Goal: Task Accomplishment & Management: Use online tool/utility

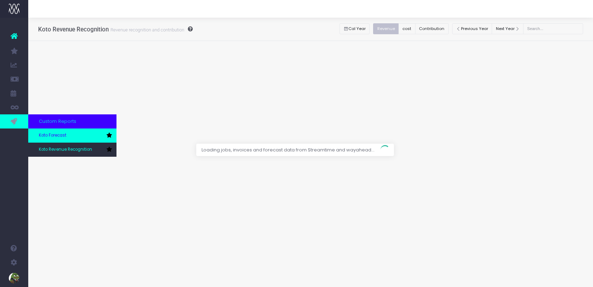
click at [48, 133] on span "Koto Forecast" at bounding box center [53, 135] width 28 height 6
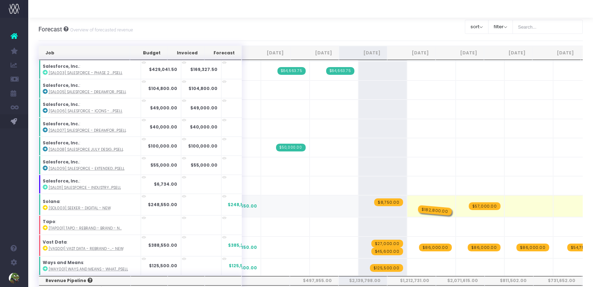
drag, startPoint x: 377, startPoint y: 187, endPoint x: 426, endPoint y: 181, distance: 49.5
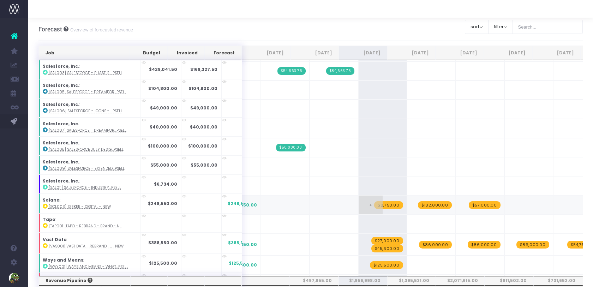
click at [374, 201] on span "$8,750.00" at bounding box center [388, 205] width 29 height 8
click at [469, 201] on span "$57,000.00" at bounding box center [485, 205] width 32 height 8
click at [363, 196] on span "+" at bounding box center [371, 205] width 24 height 18
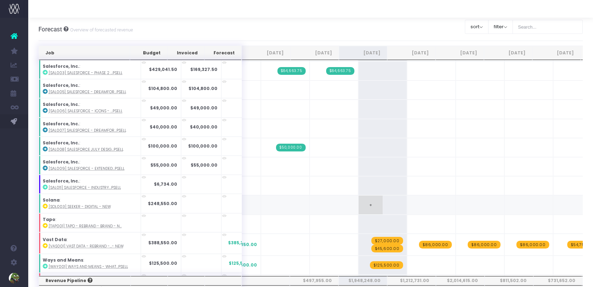
click at [363, 196] on span "+" at bounding box center [371, 205] width 24 height 18
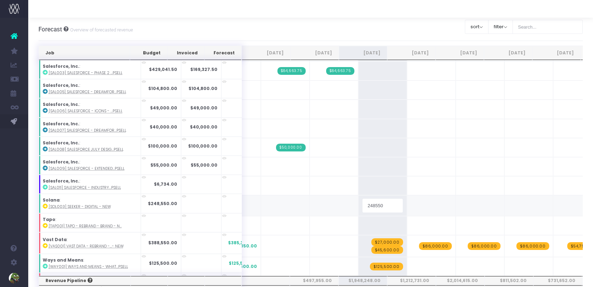
type input "6"
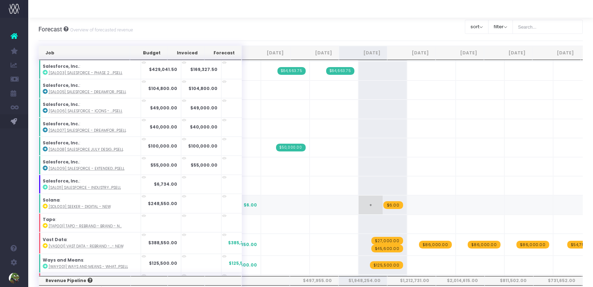
click at [384, 201] on span "$6.00" at bounding box center [394, 205] width 20 height 8
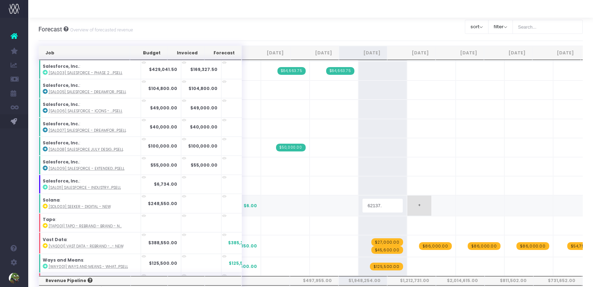
type input "62137.5"
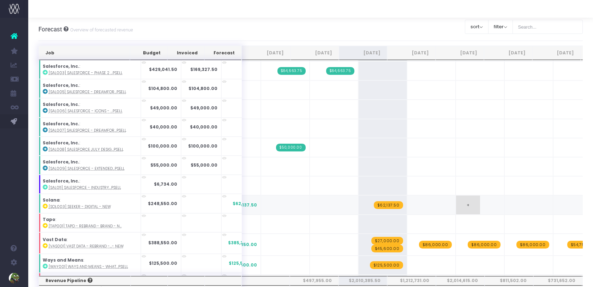
click at [456, 196] on span "+" at bounding box center [468, 205] width 24 height 18
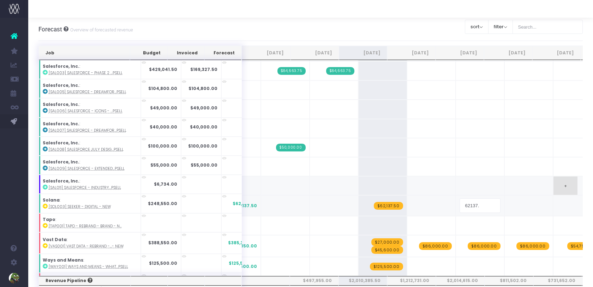
type input "62137.5"
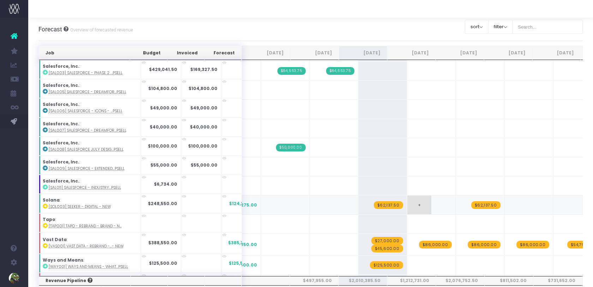
click at [410, 196] on span "+" at bounding box center [420, 205] width 24 height 18
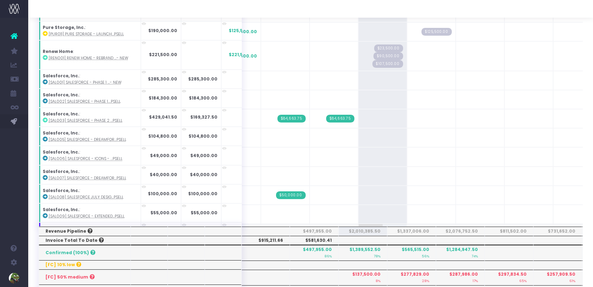
scroll to position [806, 0]
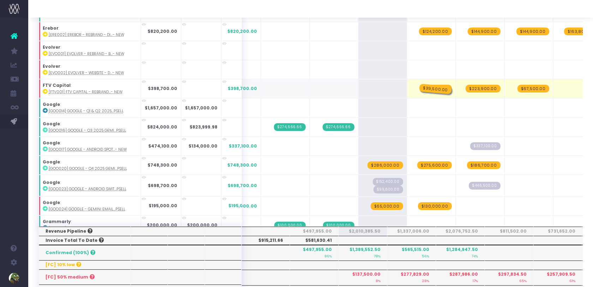
drag, startPoint x: 369, startPoint y: 82, endPoint x: 399, endPoint y: 82, distance: 30.0
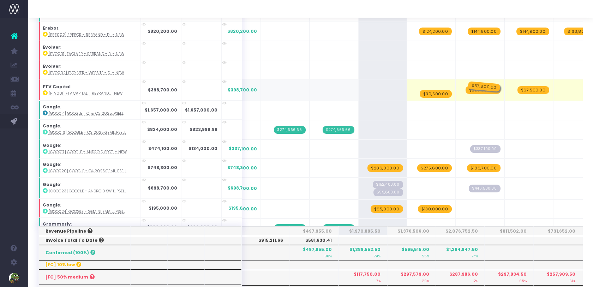
drag, startPoint x: 419, startPoint y: 77, endPoint x: 444, endPoint y: 75, distance: 25.9
drag, startPoint x: 468, startPoint y: 78, endPoint x: 499, endPoint y: 78, distance: 30.7
drag, startPoint x: 515, startPoint y: 78, endPoint x: 558, endPoint y: 78, distance: 42.7
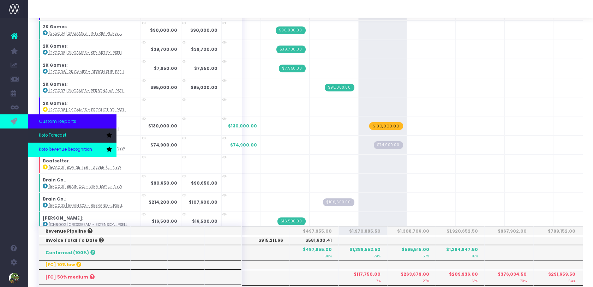
click at [51, 152] on span "Koto Revenue Recognition" at bounding box center [65, 150] width 53 height 6
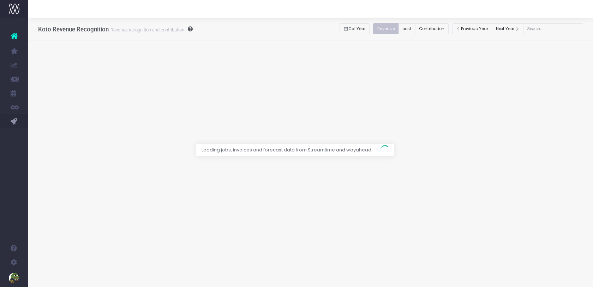
click at [444, 26] on div at bounding box center [296, 143] width 593 height 287
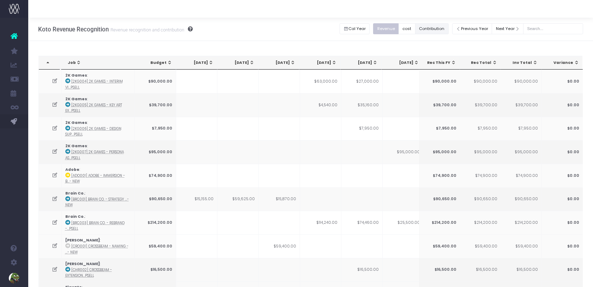
click at [448, 31] on button "Contribution" at bounding box center [432, 28] width 34 height 11
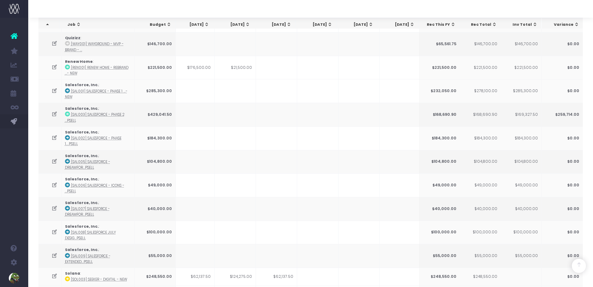
scroll to position [1066, 0]
